Goal: Unclear

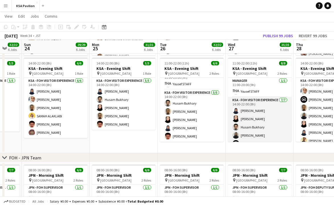
scroll to position [24, 0]
